Goal: Information Seeking & Learning: Check status

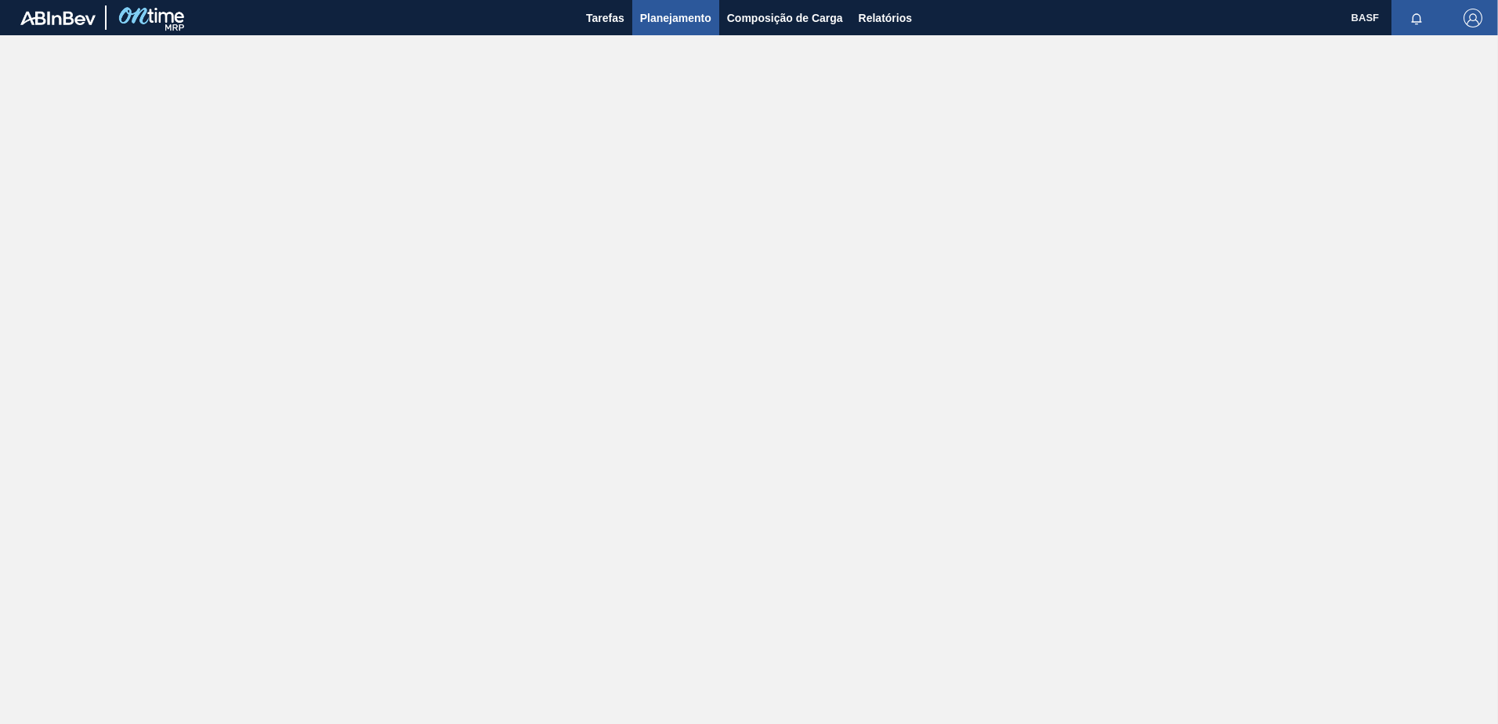
click at [687, 27] on button "Planejamento" at bounding box center [675, 17] width 87 height 35
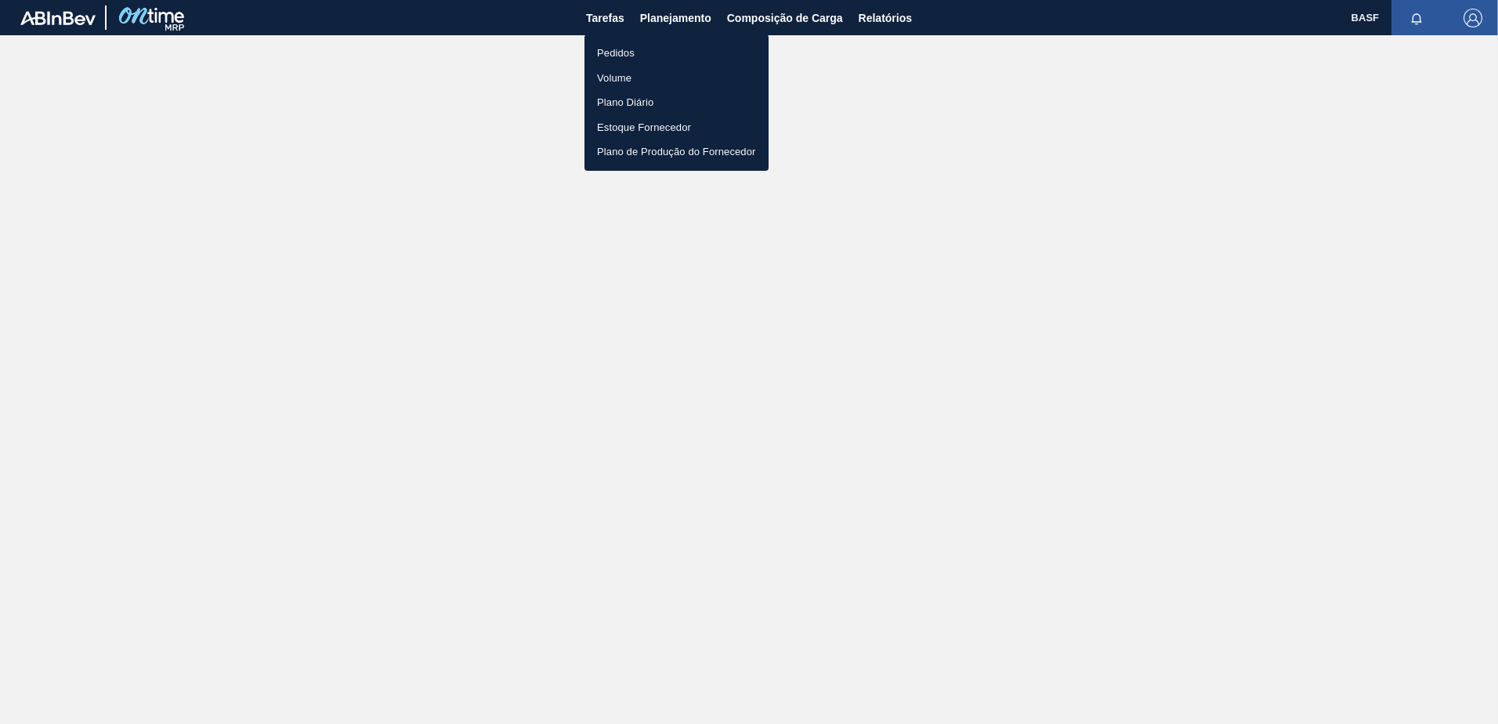
click at [621, 56] on li "Pedidos" at bounding box center [676, 53] width 184 height 25
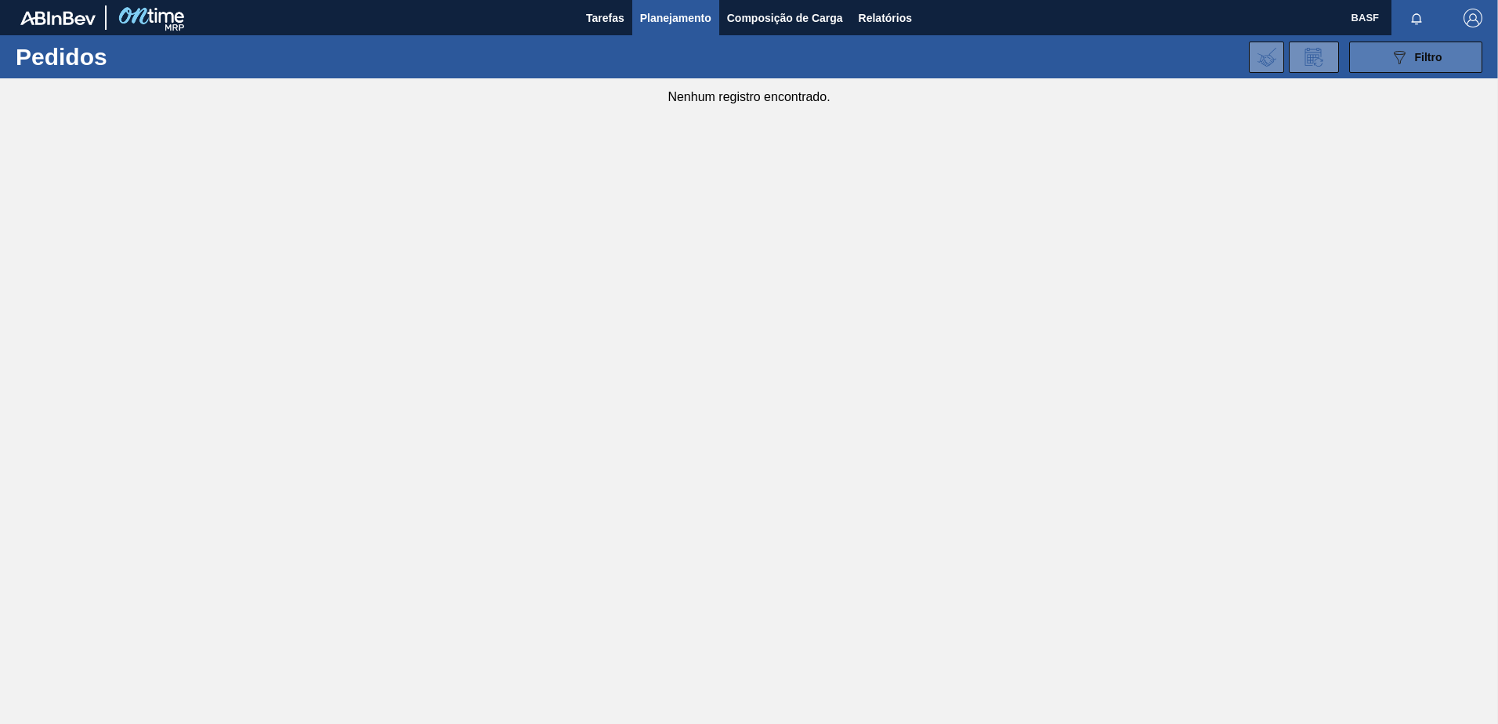
click at [1382, 61] on button "089F7B8B-B2A5-4AFE-B5C0-19BA573D28AC Filtro" at bounding box center [1415, 57] width 133 height 31
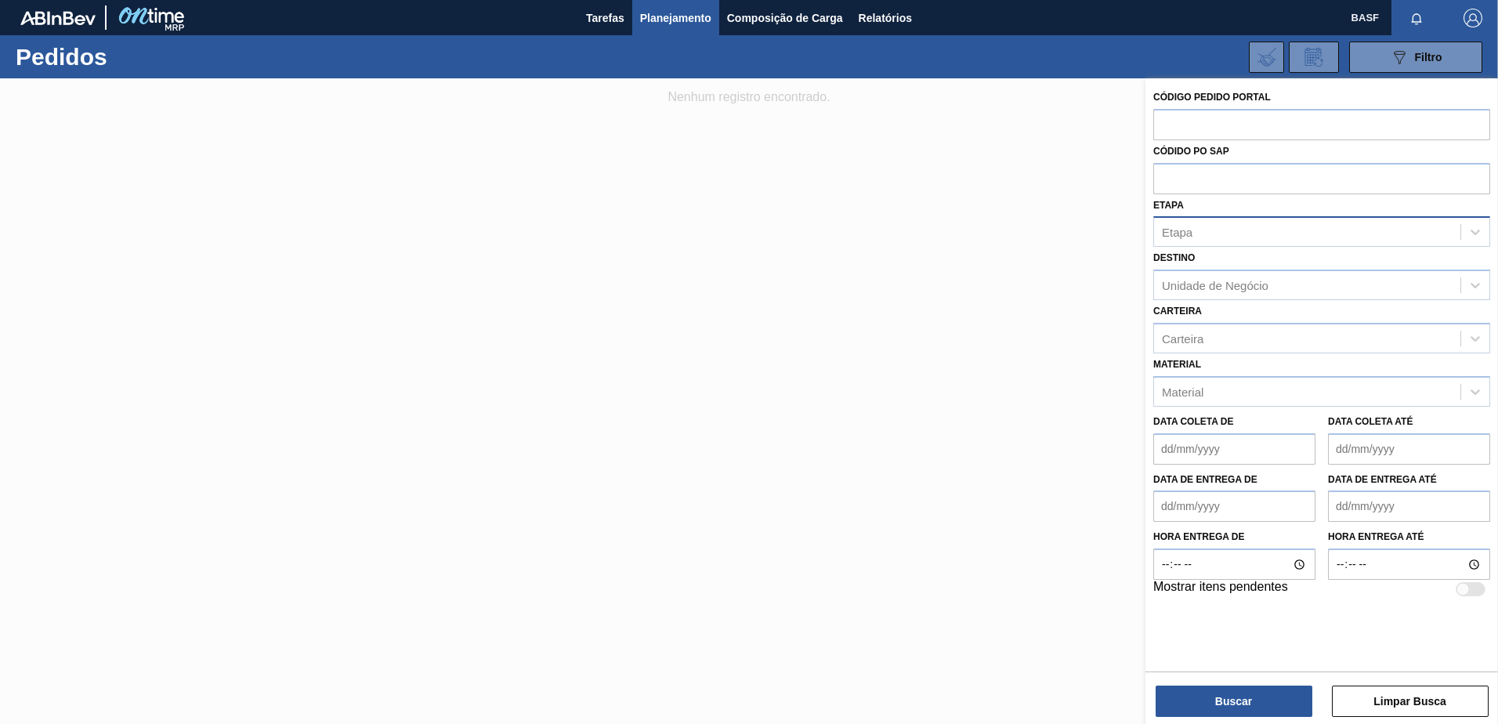
click at [1217, 230] on div "Etapa" at bounding box center [1307, 232] width 306 height 23
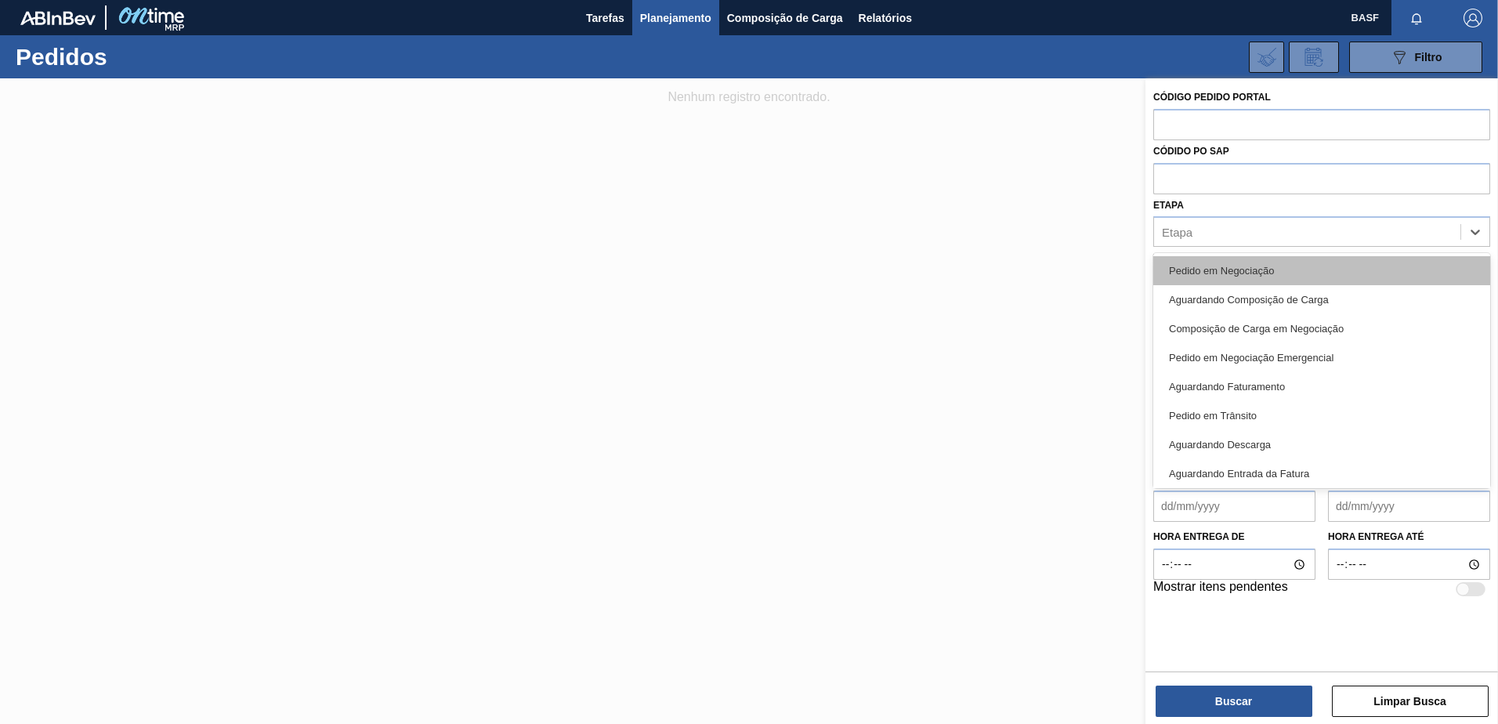
click at [1255, 260] on div "Pedido em Negociação" at bounding box center [1321, 270] width 337 height 29
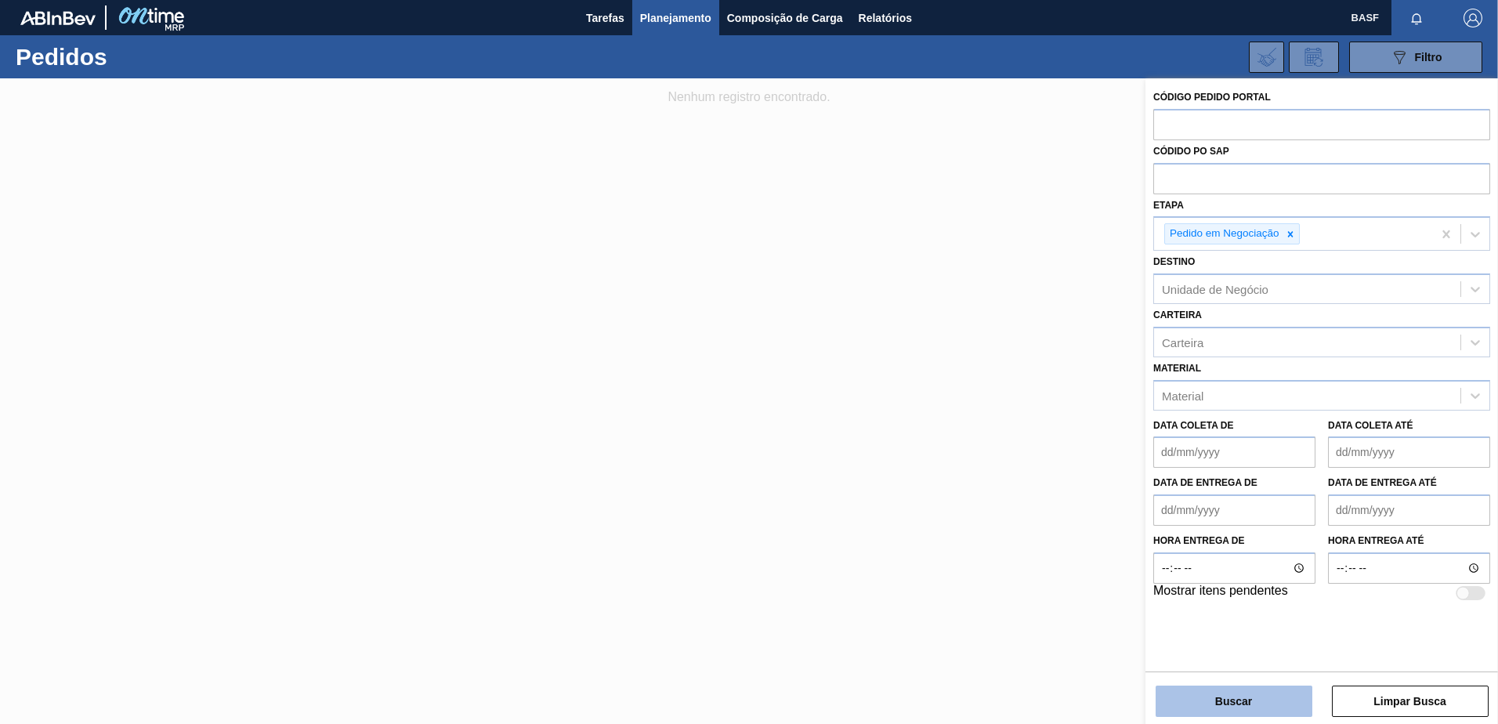
click at [1244, 703] on button "Buscar" at bounding box center [1233, 700] width 157 height 31
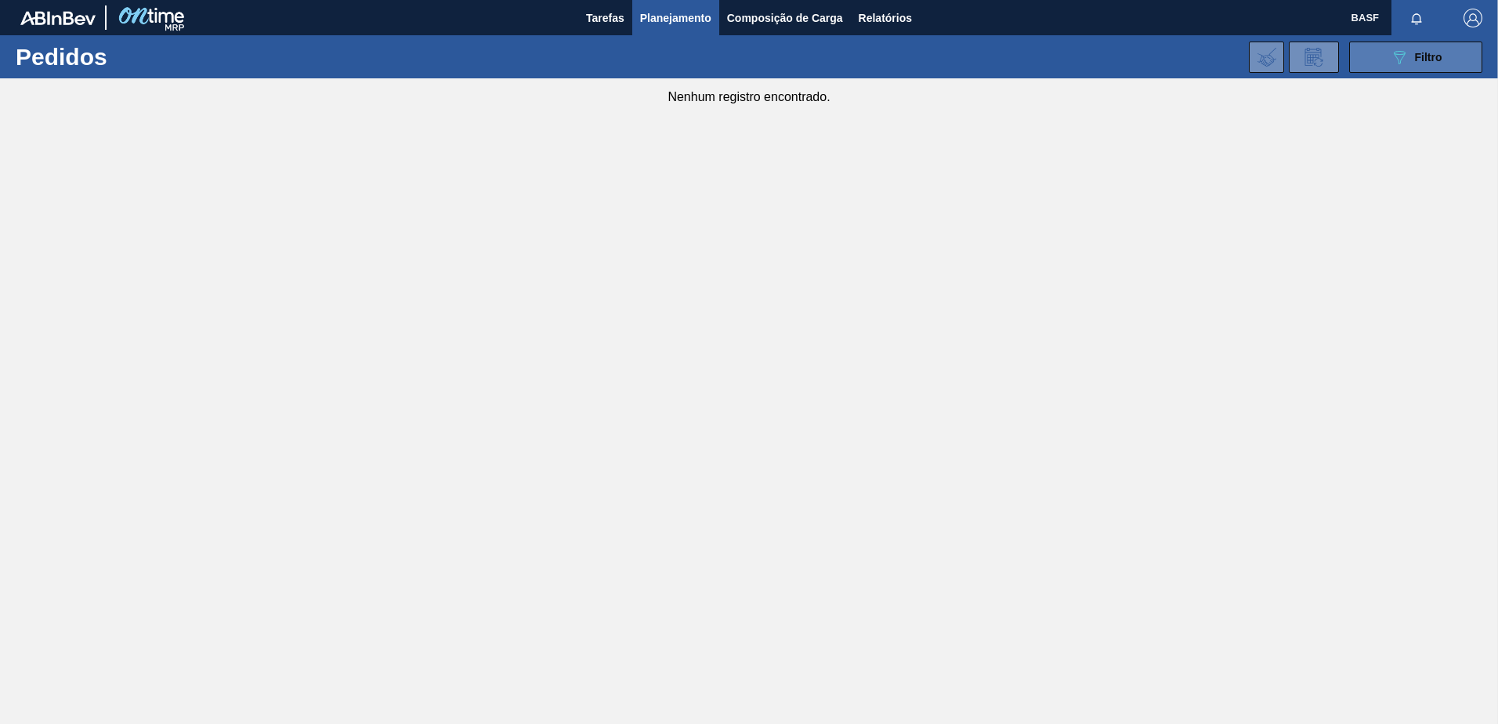
click at [1401, 42] on button "089F7B8B-B2A5-4AFE-B5C0-19BA573D28AC Filtro" at bounding box center [1415, 57] width 133 height 31
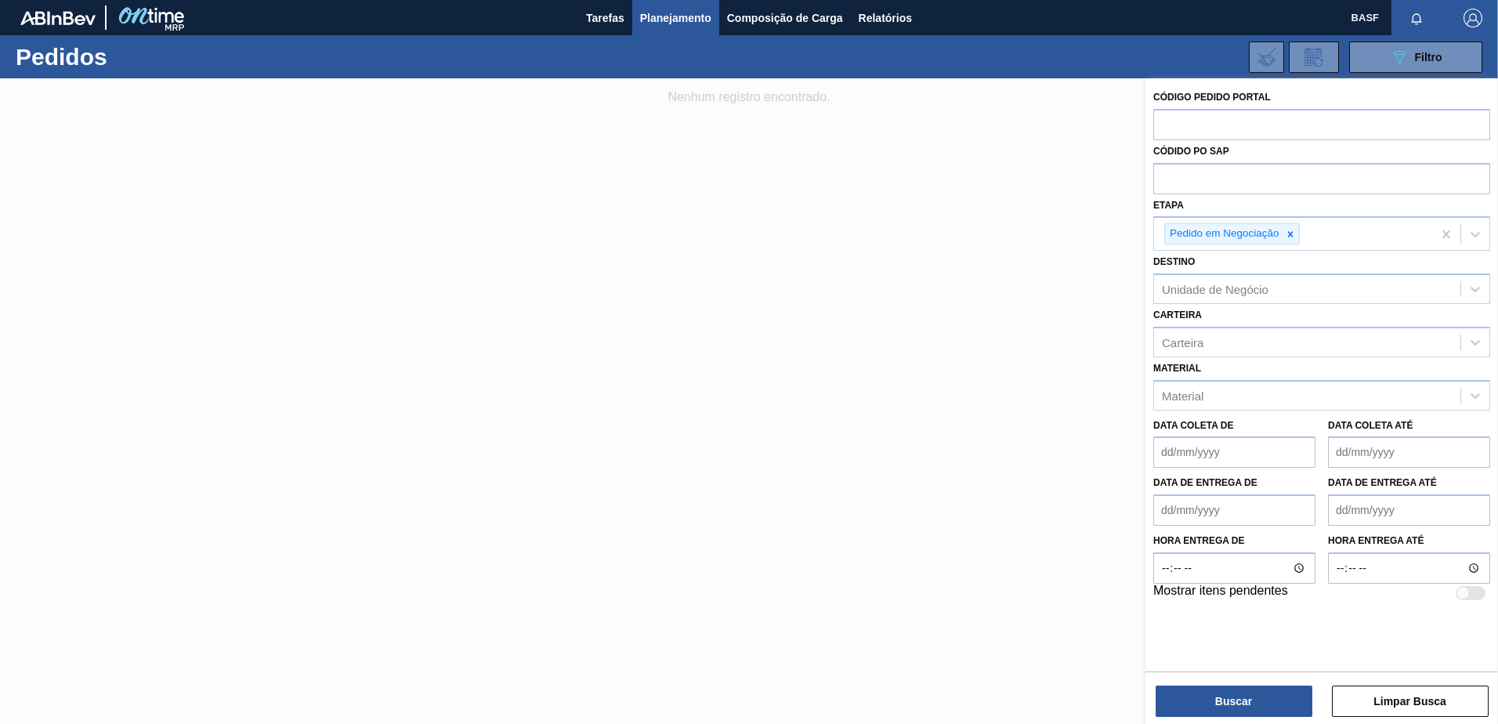
click at [848, 309] on div at bounding box center [749, 440] width 1498 height 724
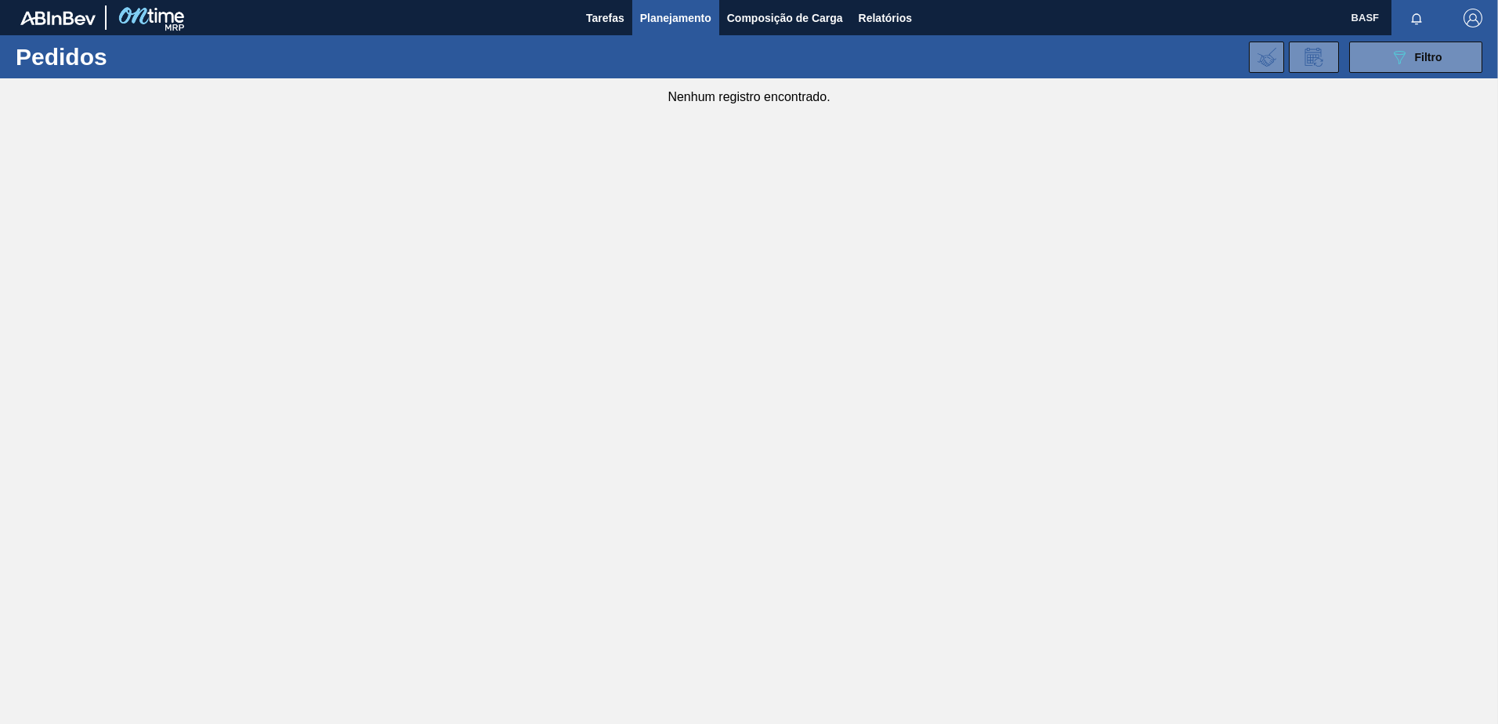
click at [682, 22] on span "Planejamento" at bounding box center [675, 18] width 71 height 19
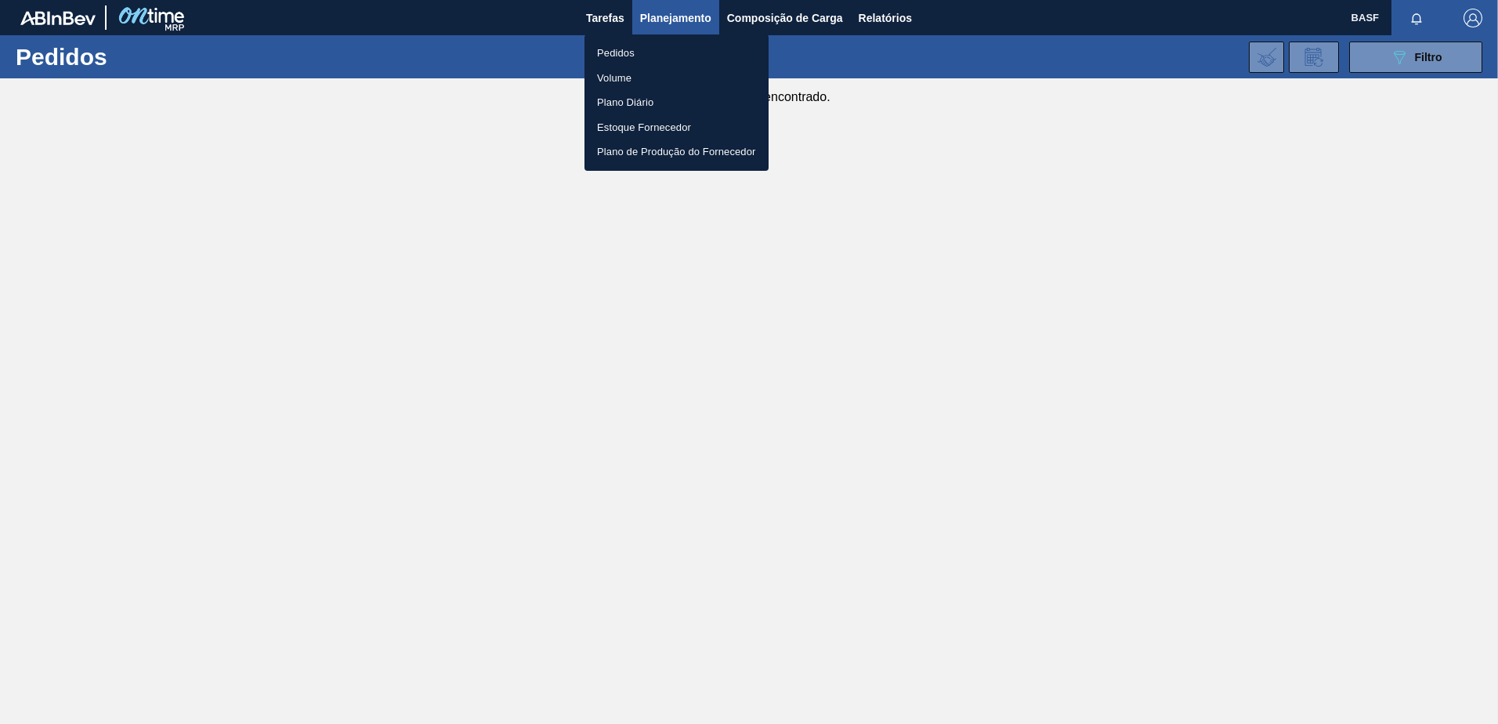
click at [1397, 50] on div at bounding box center [749, 362] width 1498 height 724
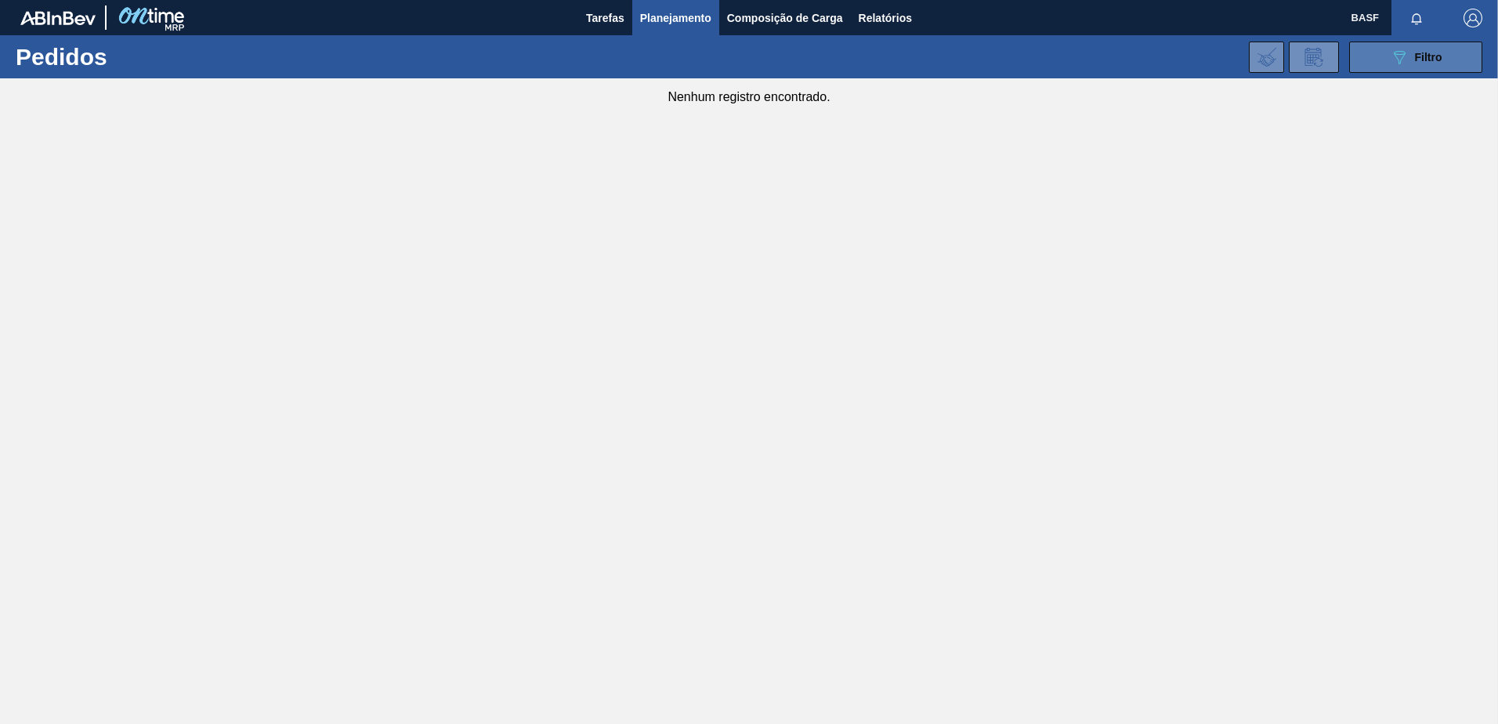
click at [1387, 59] on button "089F7B8B-B2A5-4AFE-B5C0-19BA573D28AC Filtro" at bounding box center [1415, 57] width 133 height 31
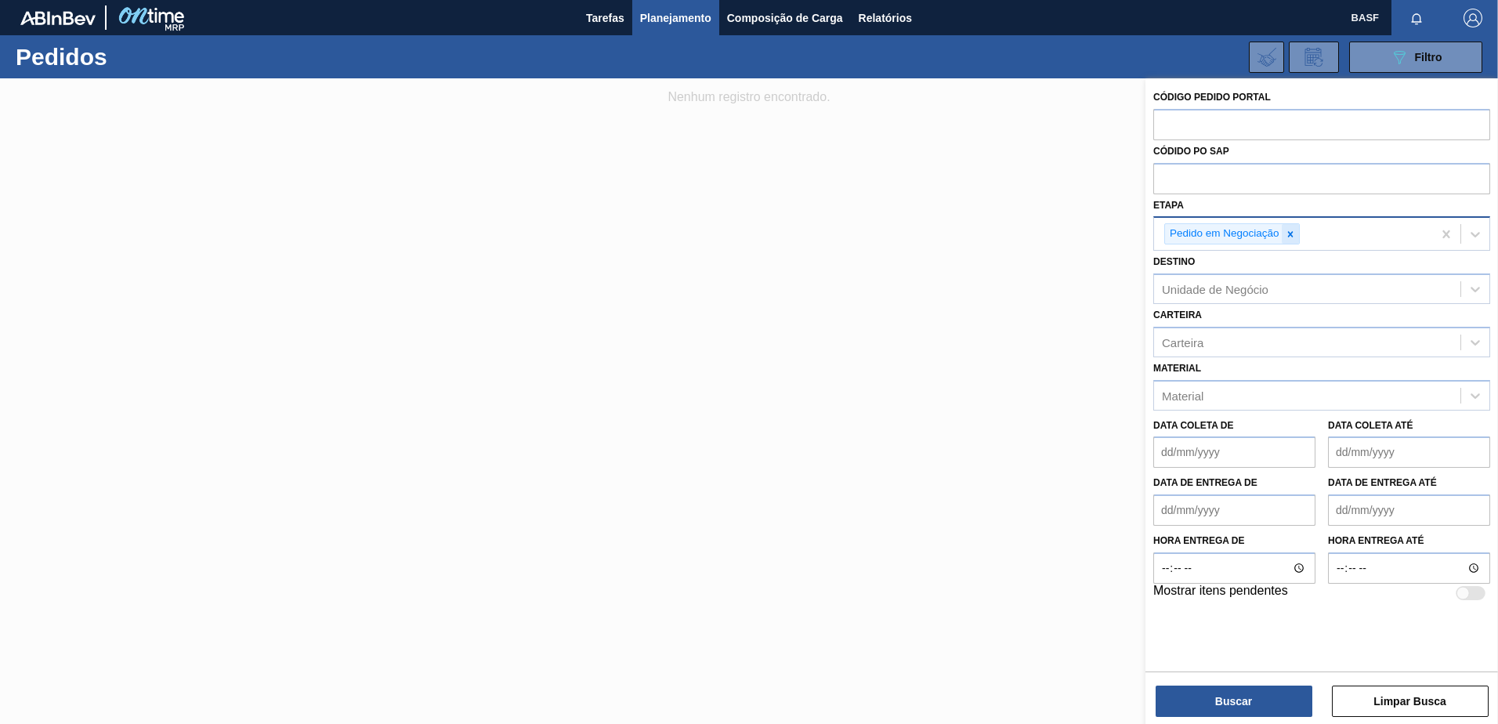
click at [1292, 232] on icon at bounding box center [1290, 234] width 11 height 11
click at [1065, 202] on div at bounding box center [749, 440] width 1498 height 724
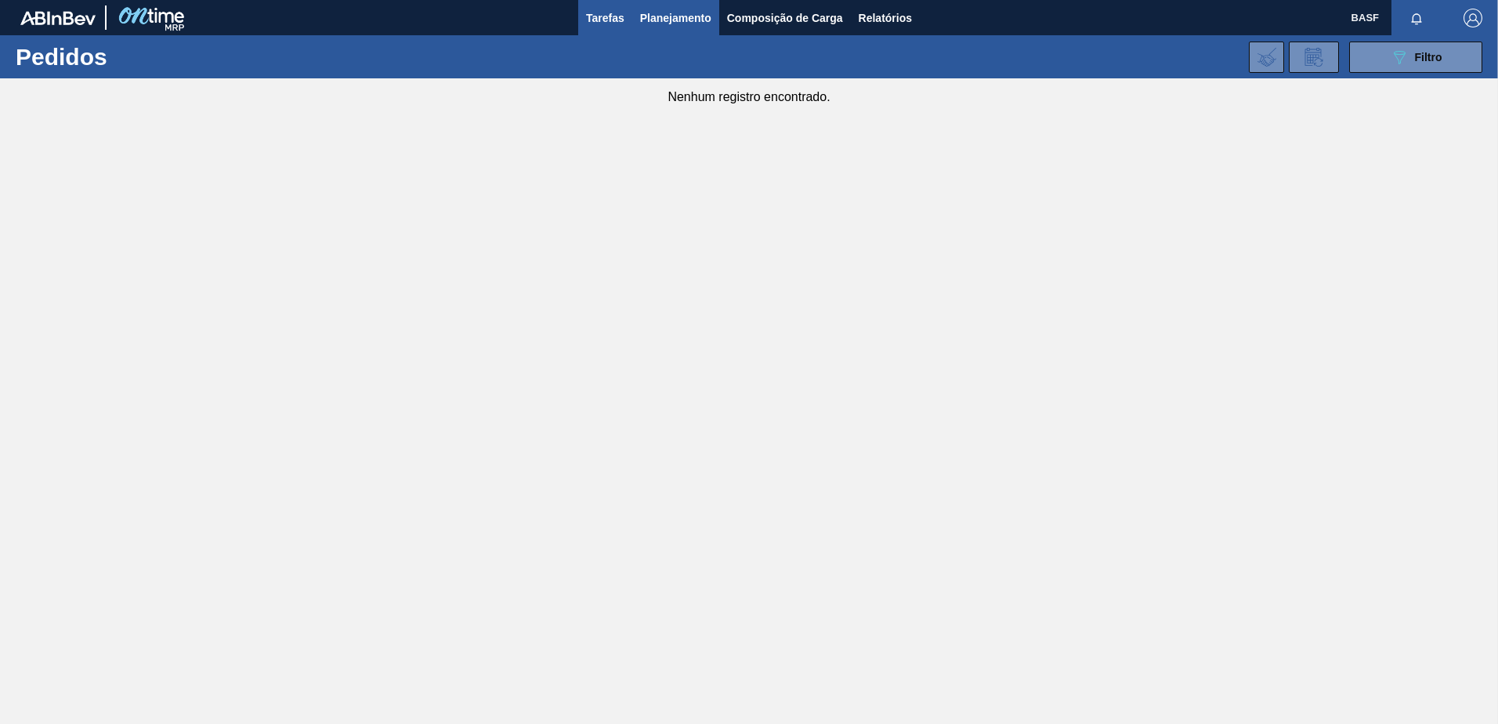
click at [602, 2] on button "Tarefas" at bounding box center [605, 17] width 54 height 35
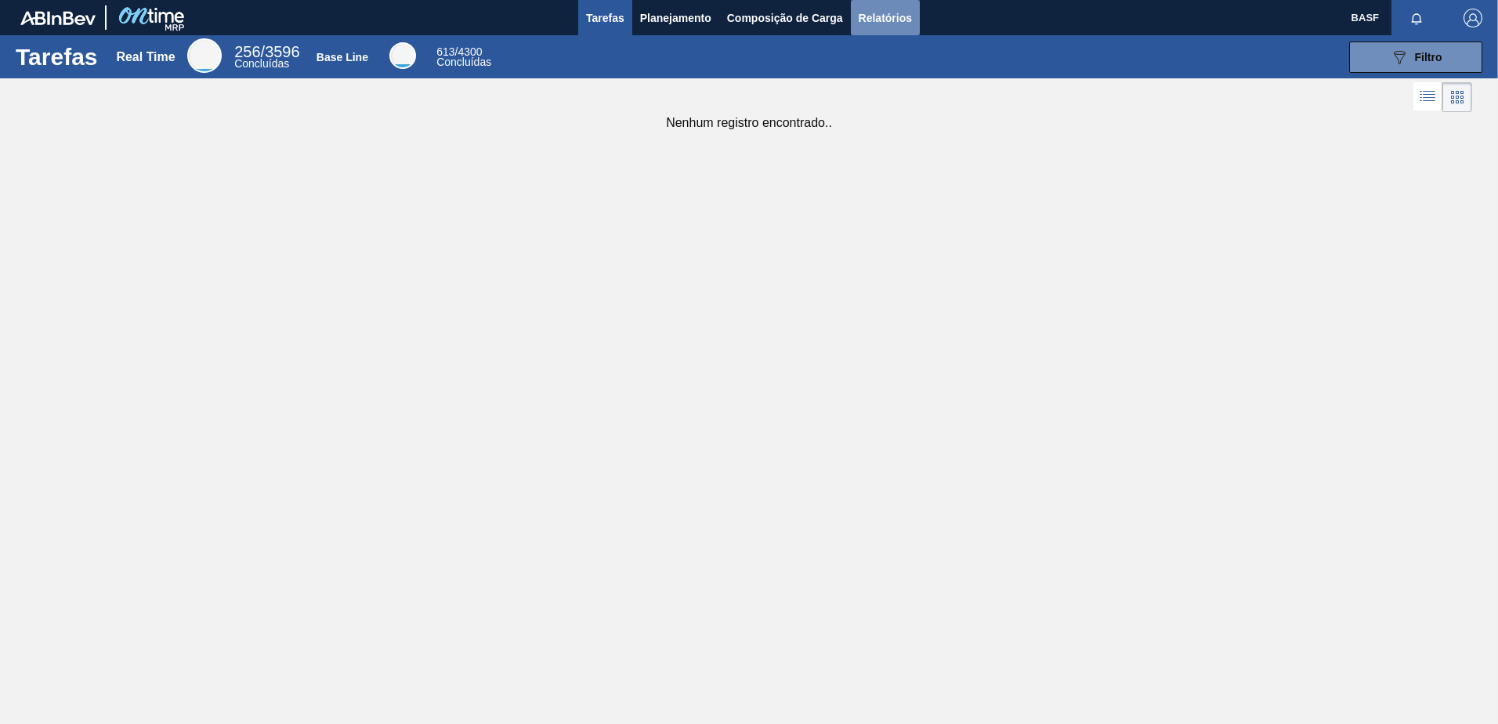
click at [857, 13] on button "Relatórios" at bounding box center [885, 17] width 69 height 35
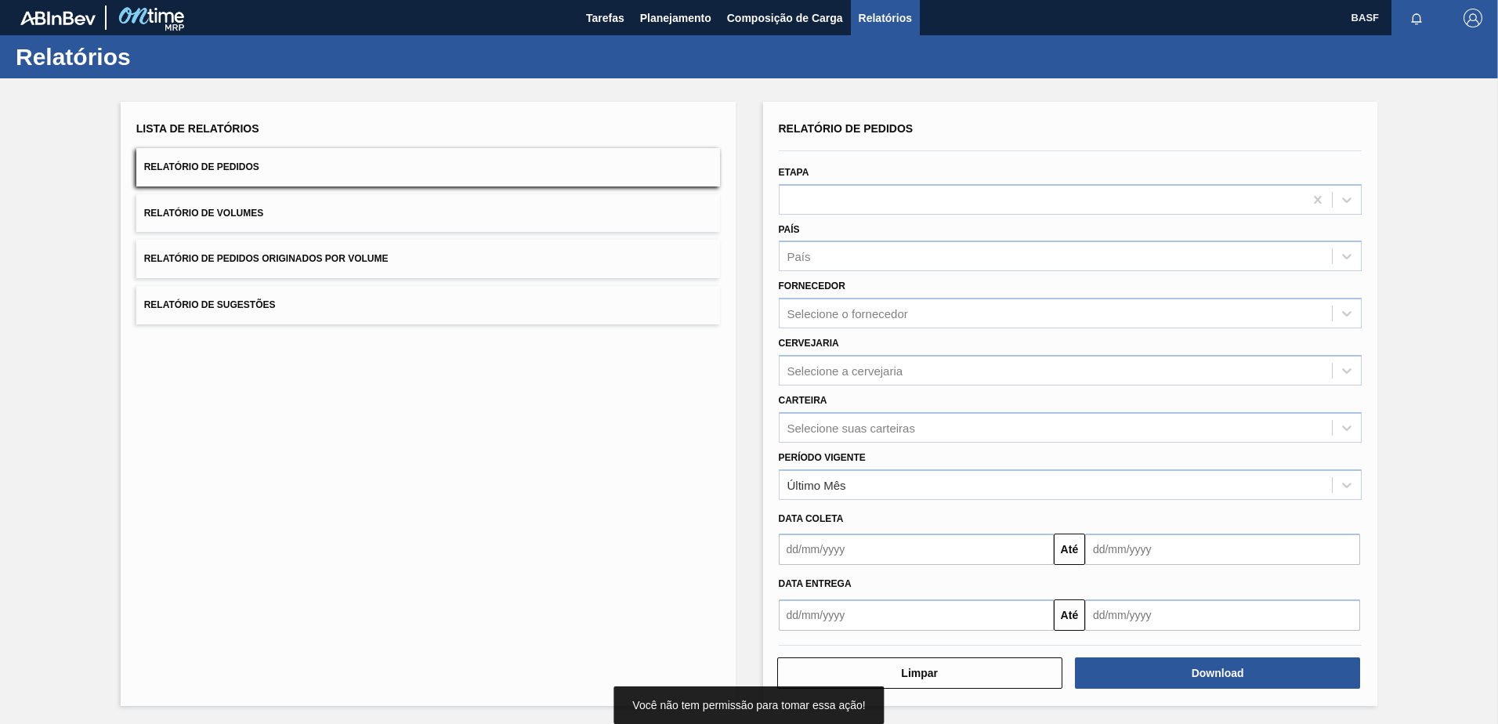
click at [484, 198] on button "Relatório de Volumes" at bounding box center [428, 213] width 584 height 38
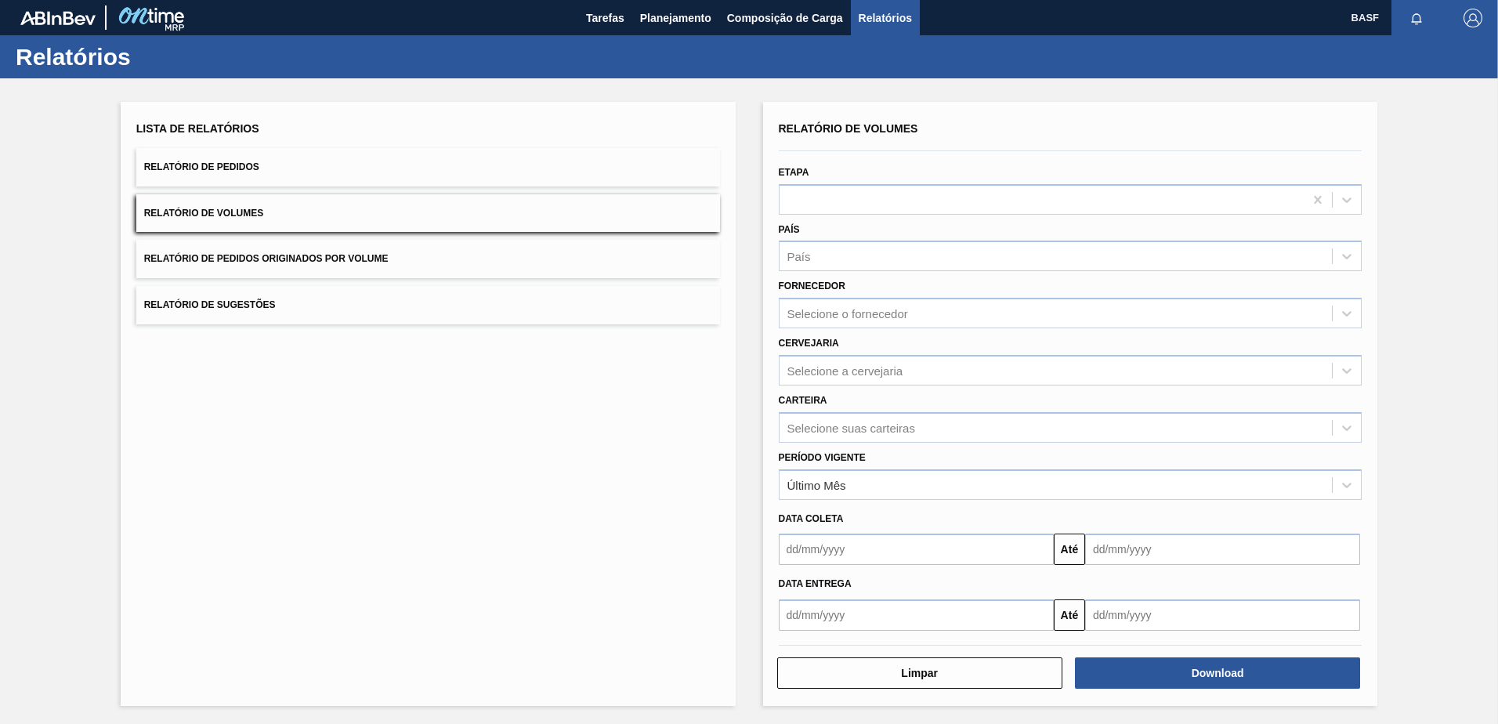
click at [501, 176] on button "Relatório de Pedidos" at bounding box center [428, 167] width 584 height 38
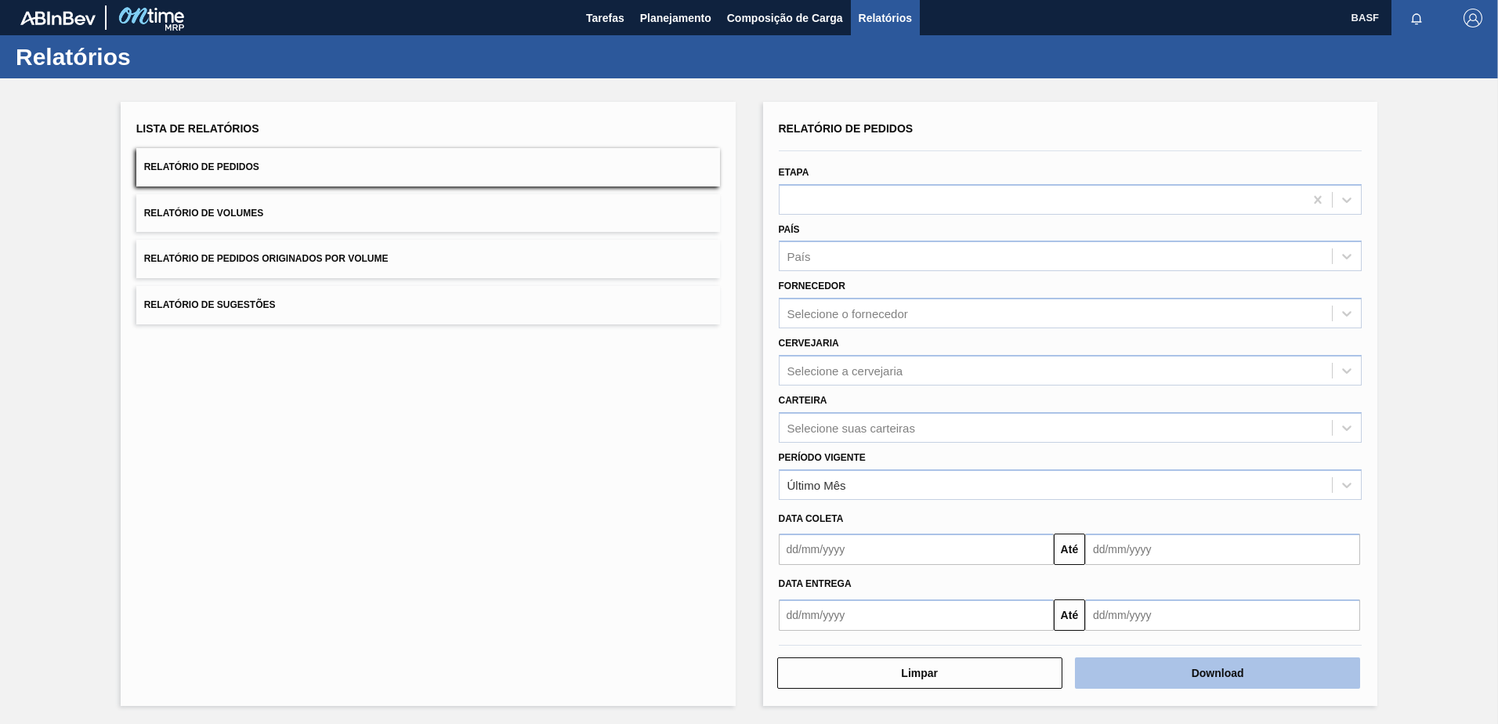
click at [1154, 659] on button "Download" at bounding box center [1217, 672] width 285 height 31
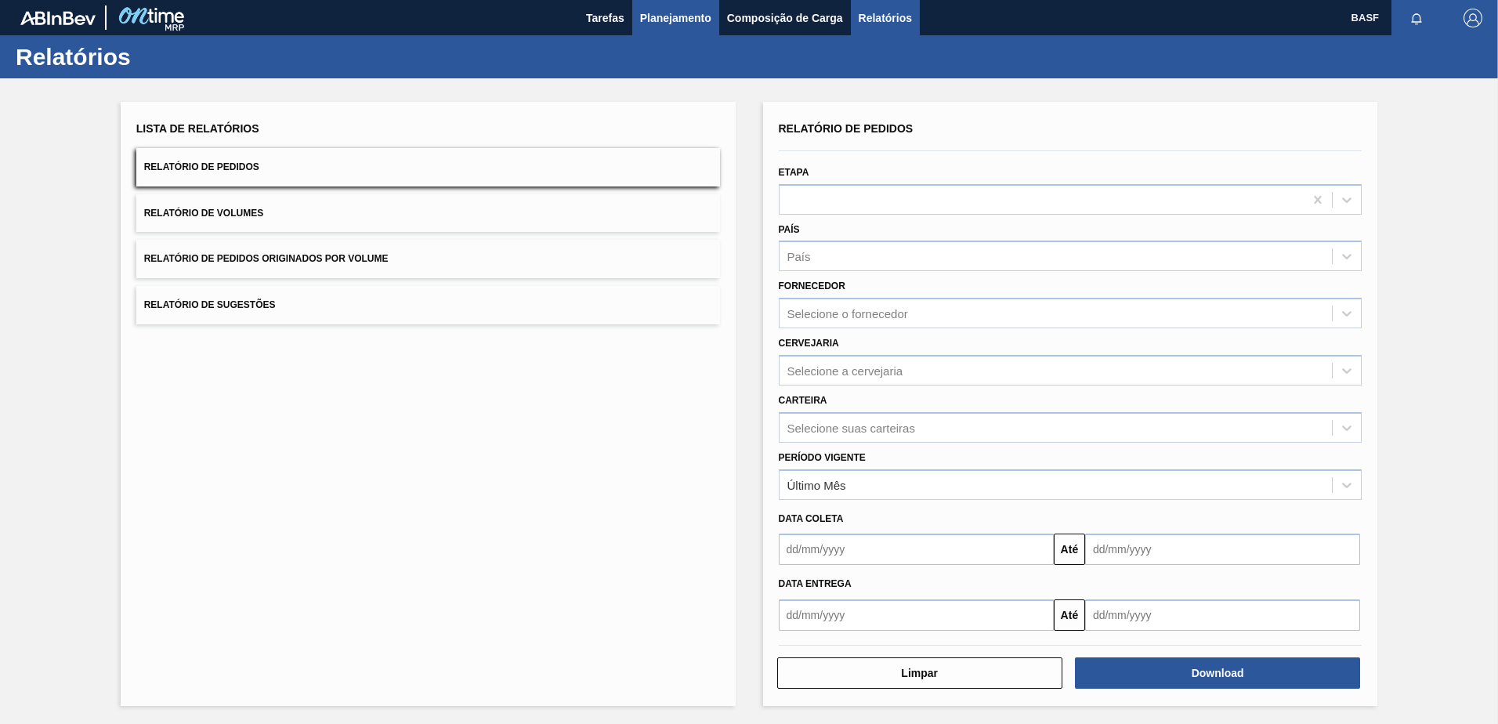
click at [665, 12] on span "Planejamento" at bounding box center [675, 18] width 71 height 19
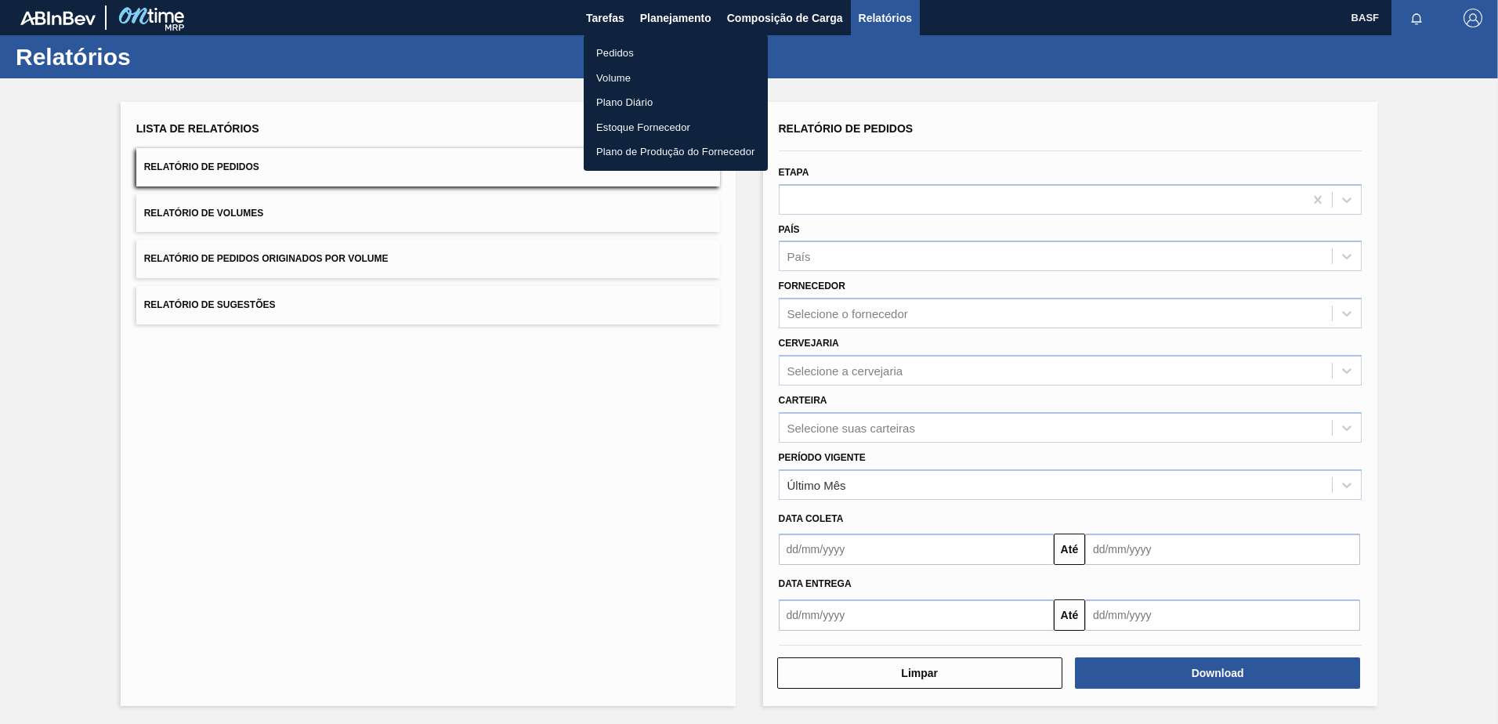
click at [626, 51] on li "Pedidos" at bounding box center [676, 53] width 184 height 25
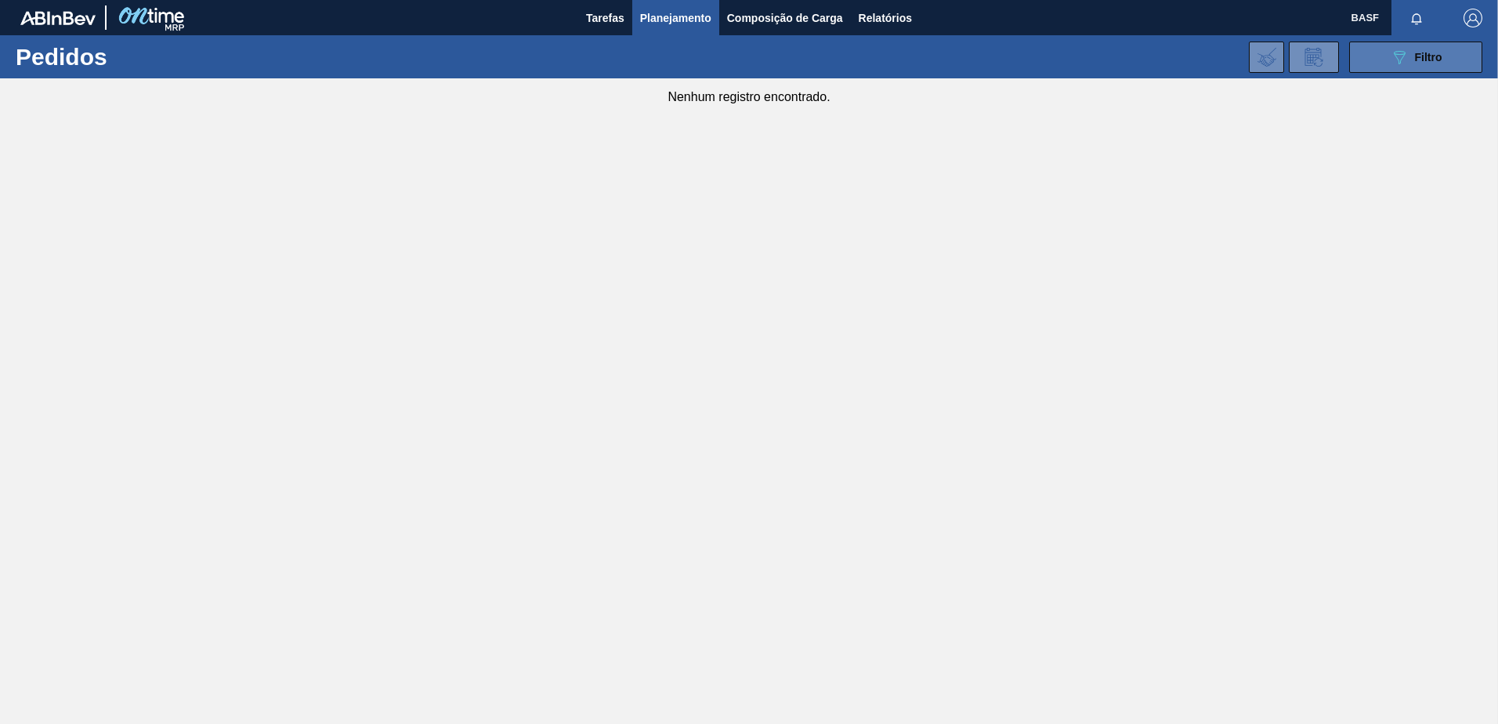
click at [1392, 57] on icon "089F7B8B-B2A5-4AFE-B5C0-19BA573D28AC" at bounding box center [1398, 57] width 19 height 19
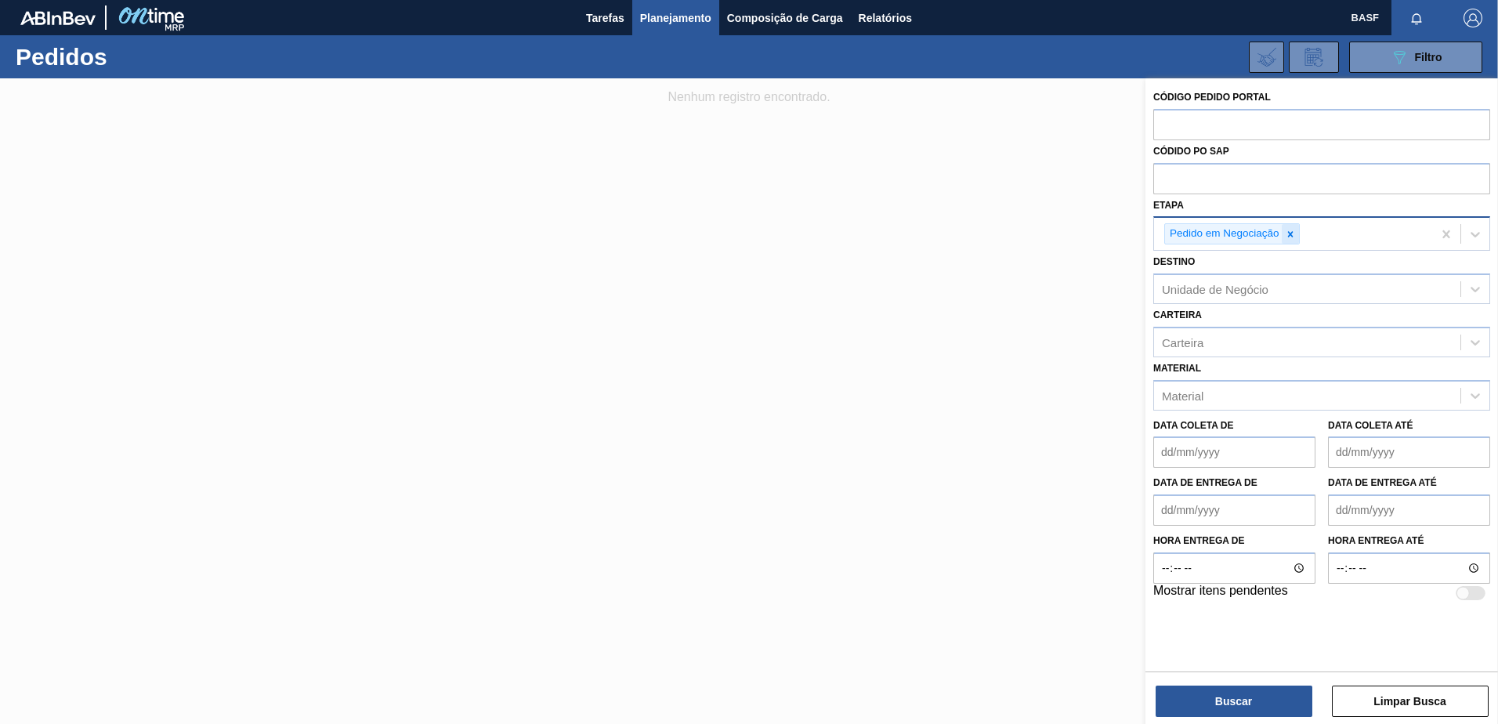
click at [1295, 231] on div at bounding box center [1289, 234] width 17 height 20
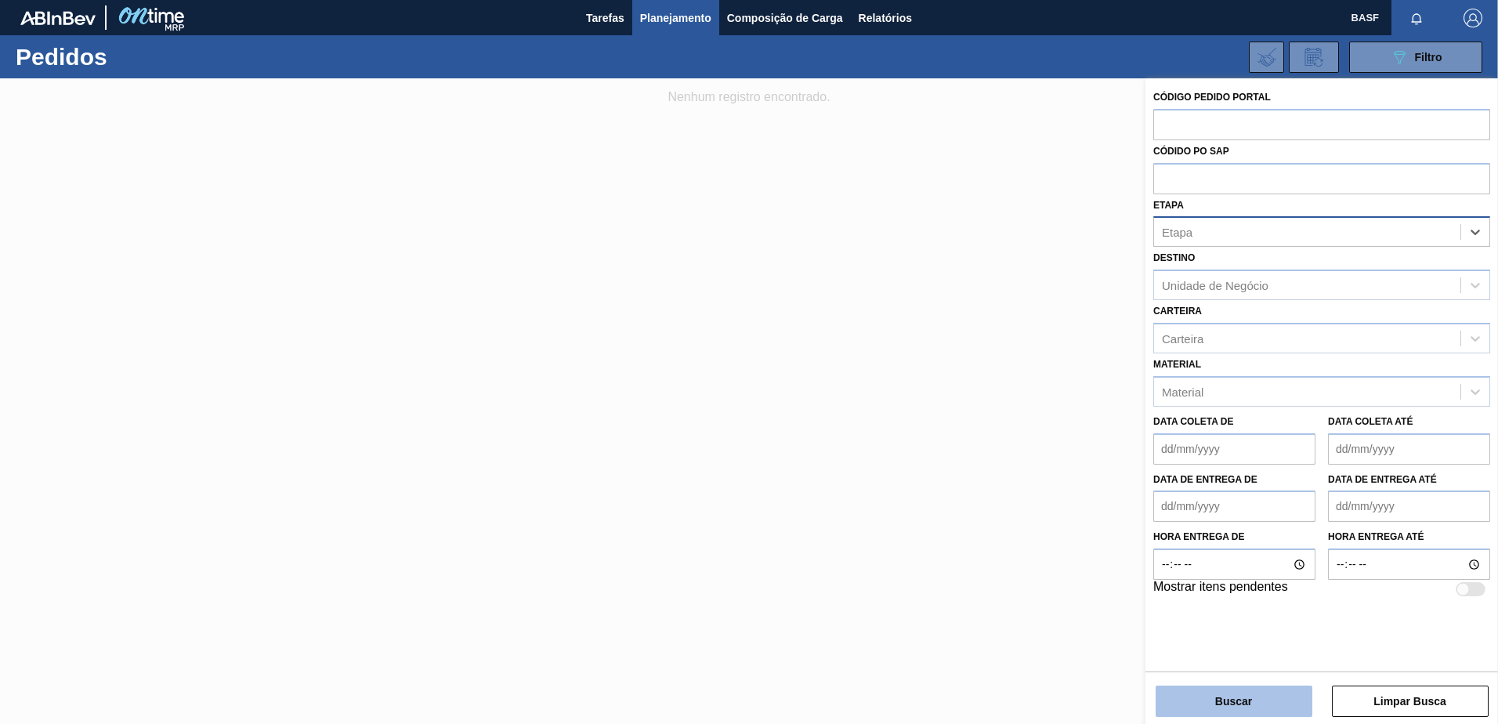
click at [1240, 706] on button "Buscar" at bounding box center [1233, 700] width 157 height 31
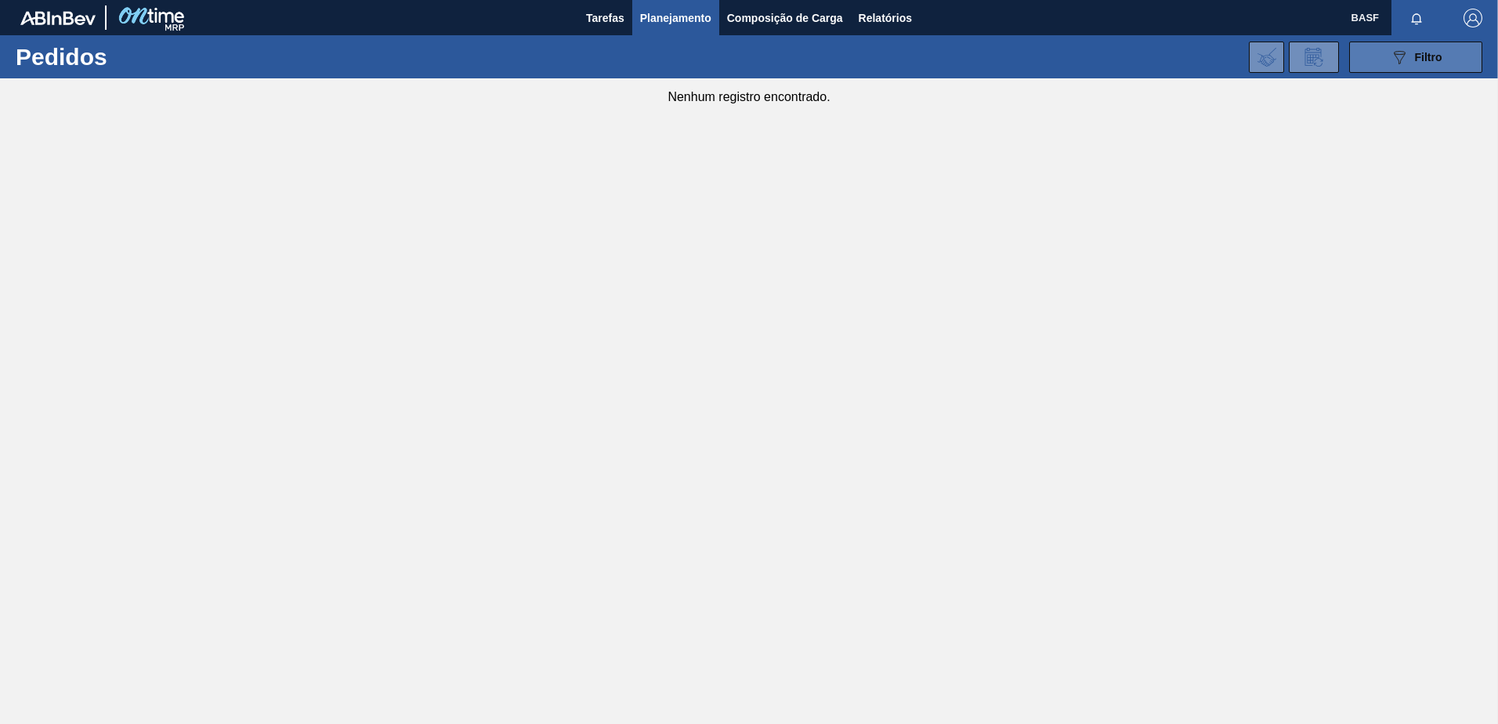
click at [1388, 69] on button "089F7B8B-B2A5-4AFE-B5C0-19BA573D28AC Filtro" at bounding box center [1415, 57] width 133 height 31
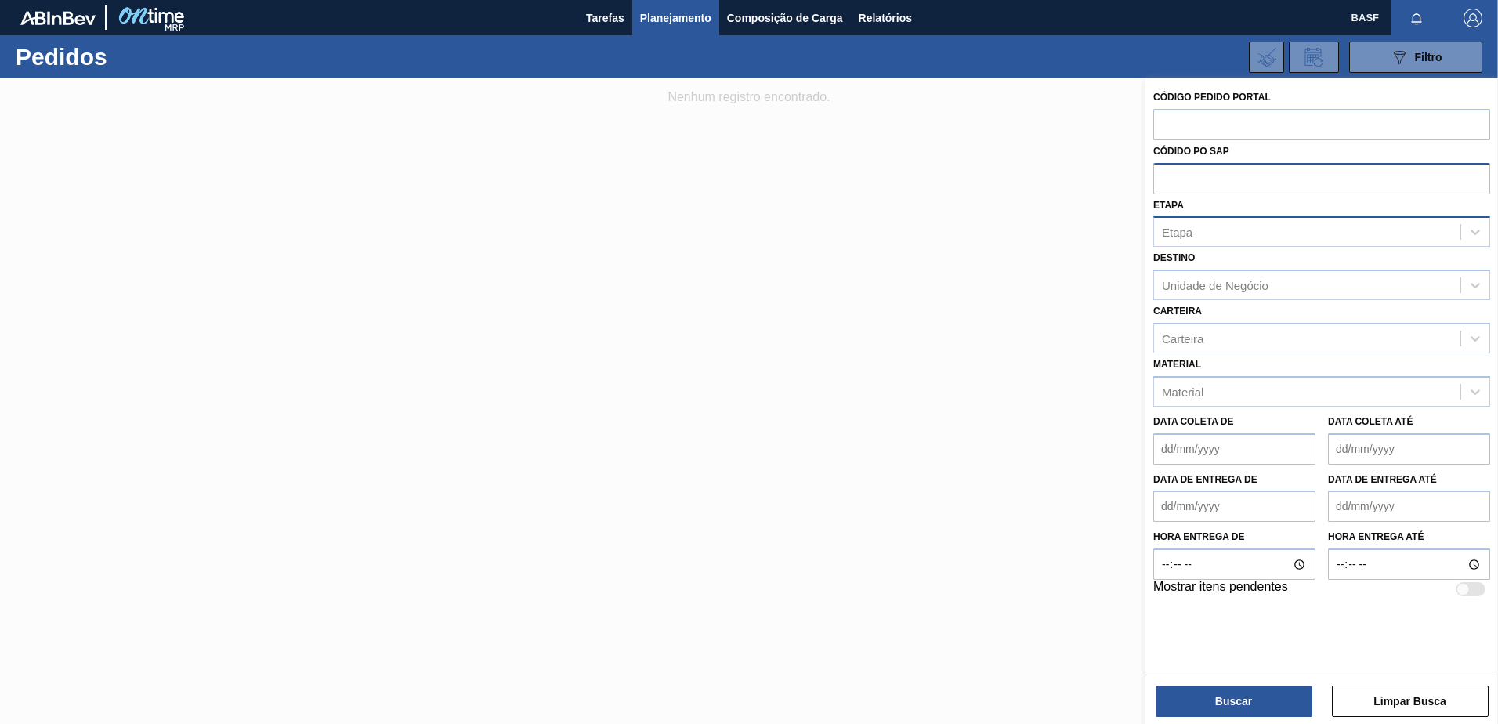
click at [1189, 188] on input "text" at bounding box center [1321, 178] width 337 height 30
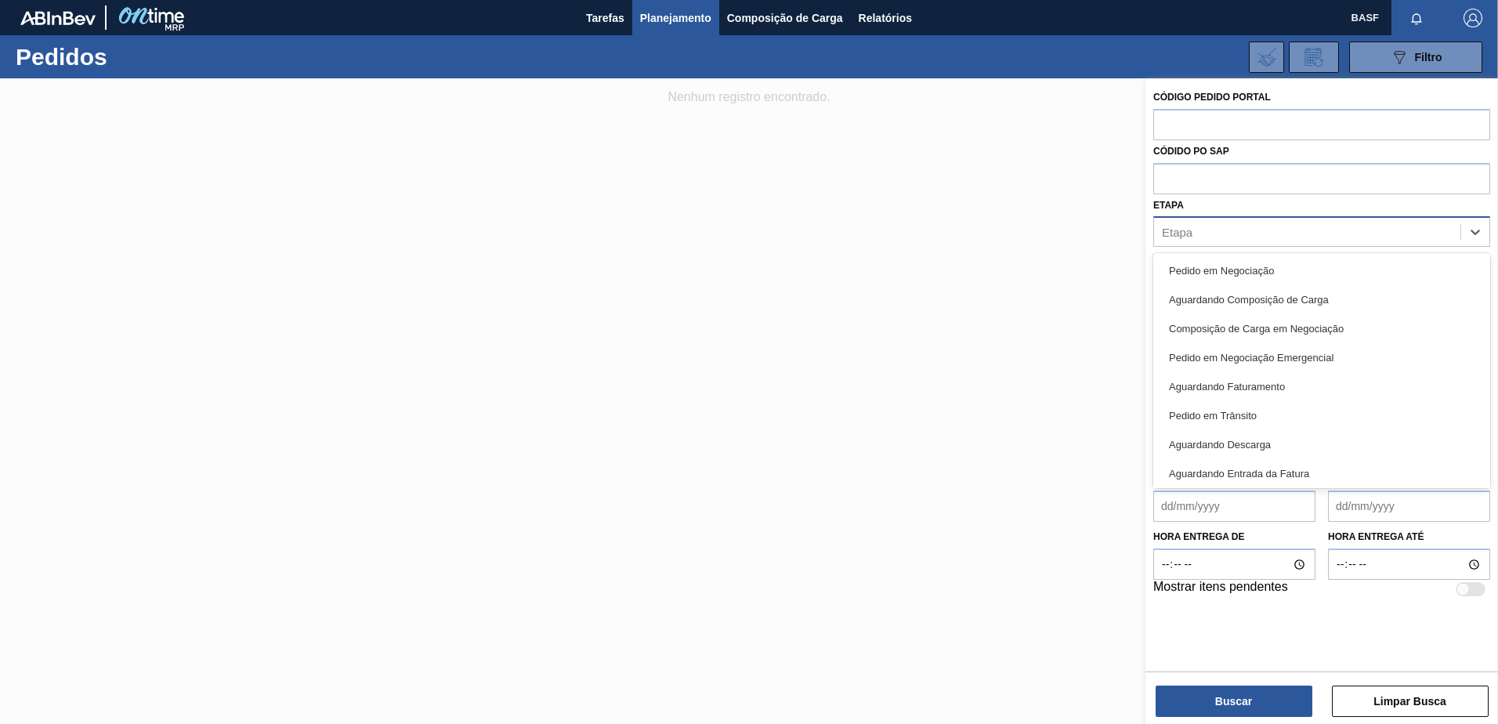
click at [1181, 229] on div "Etapa" at bounding box center [1177, 232] width 31 height 13
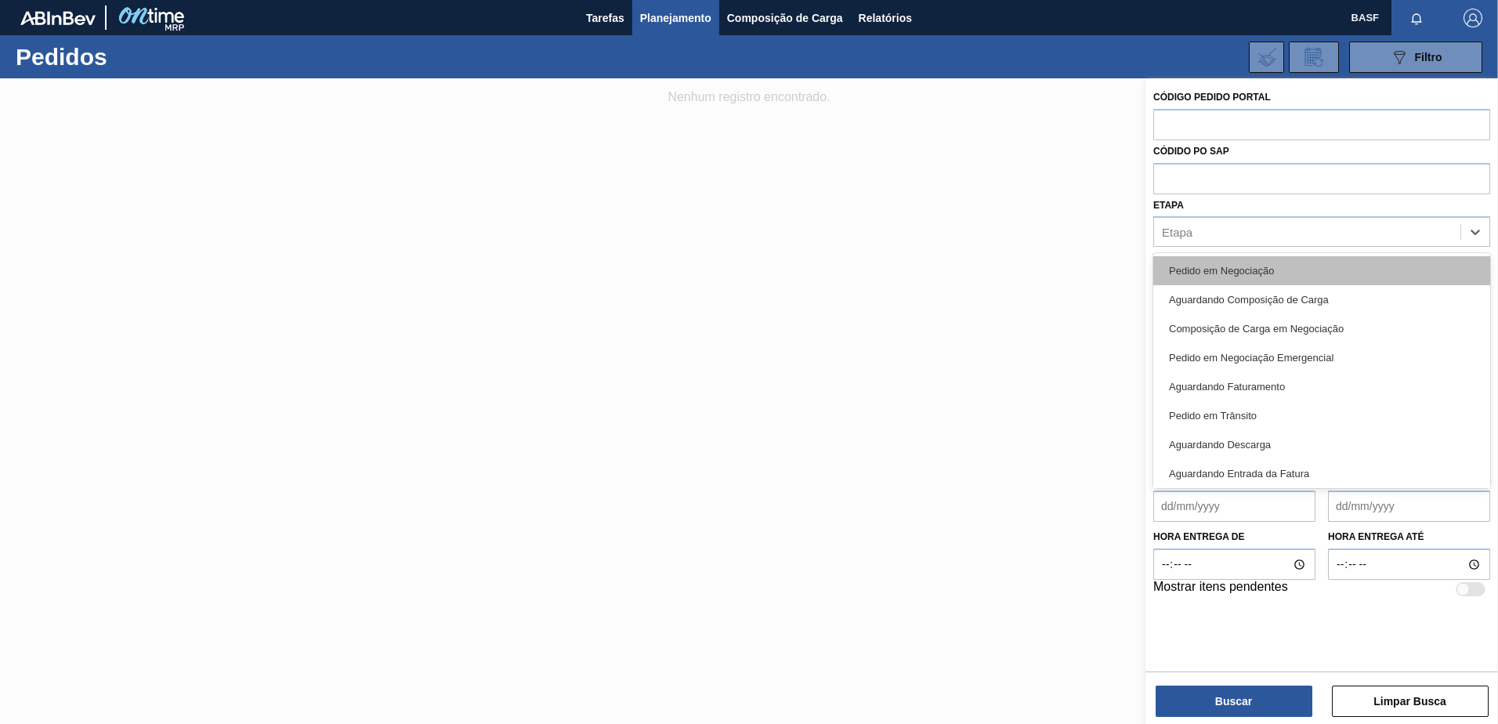
drag, startPoint x: 1232, startPoint y: 261, endPoint x: 1271, endPoint y: 320, distance: 71.3
click at [1232, 260] on div "Pedido em Negociação" at bounding box center [1321, 270] width 337 height 29
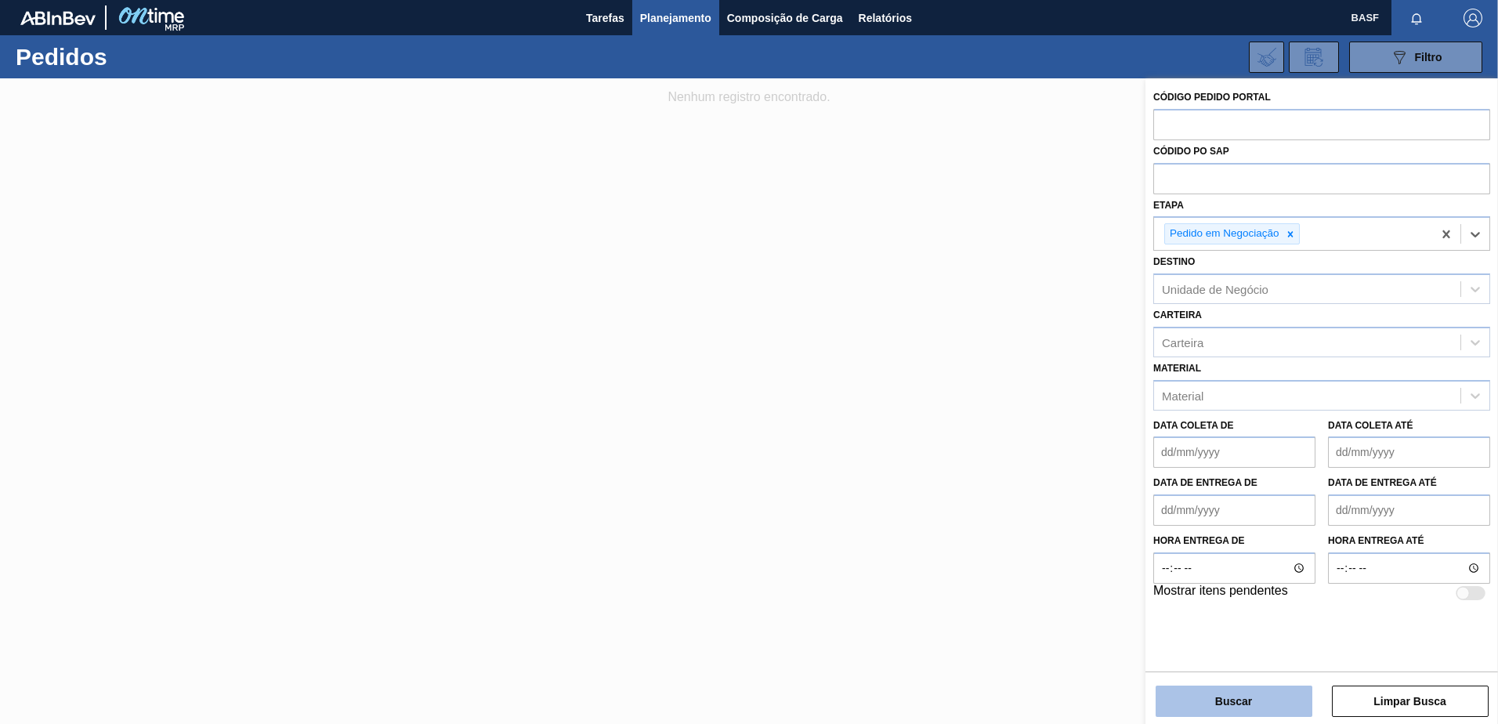
click at [1255, 692] on button "Buscar" at bounding box center [1233, 700] width 157 height 31
